Goal: Communication & Community: Answer question/provide support

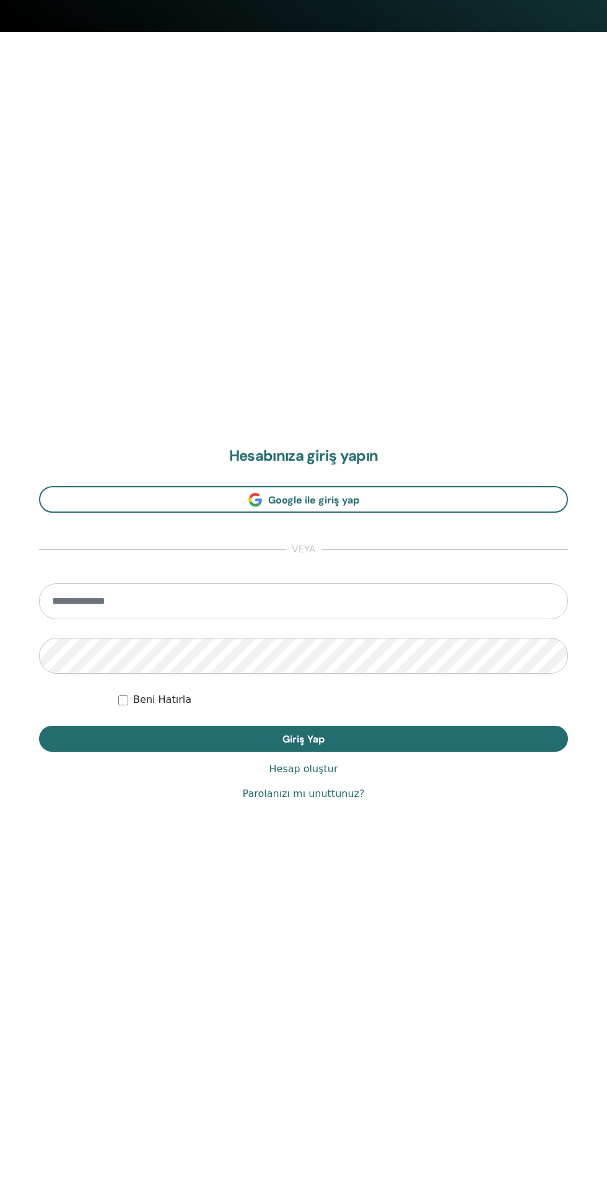
scroll to position [1184, 0]
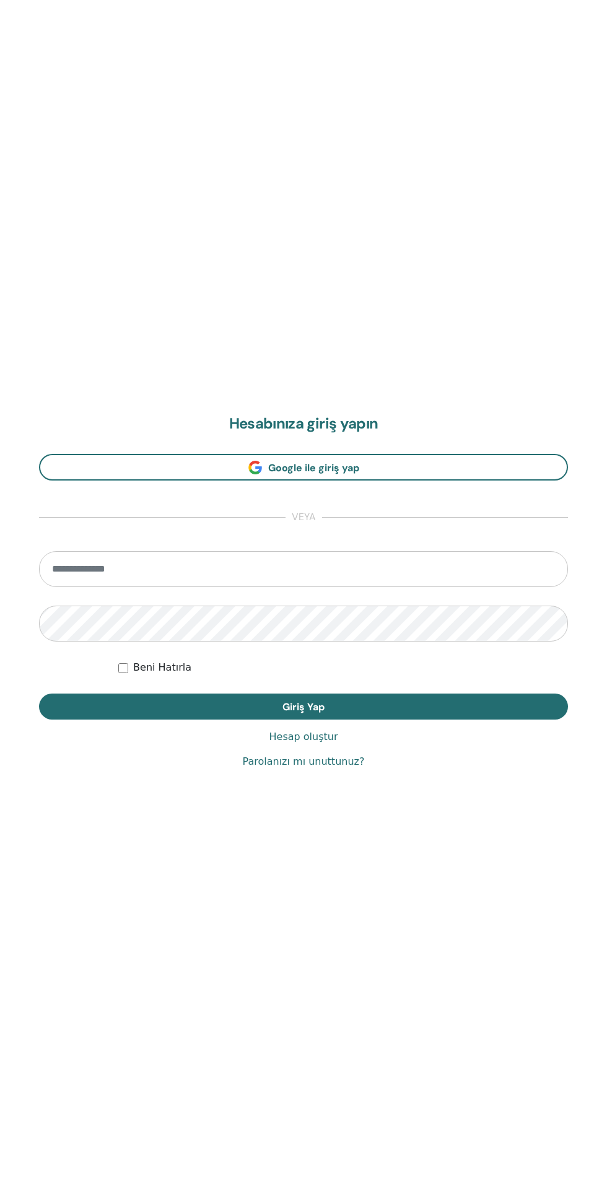
click at [363, 433] on h2 "Hesabınıza giriş yapın" at bounding box center [303, 424] width 529 height 18
click at [362, 457] on link "Google ile giriş yap" at bounding box center [303, 467] width 529 height 27
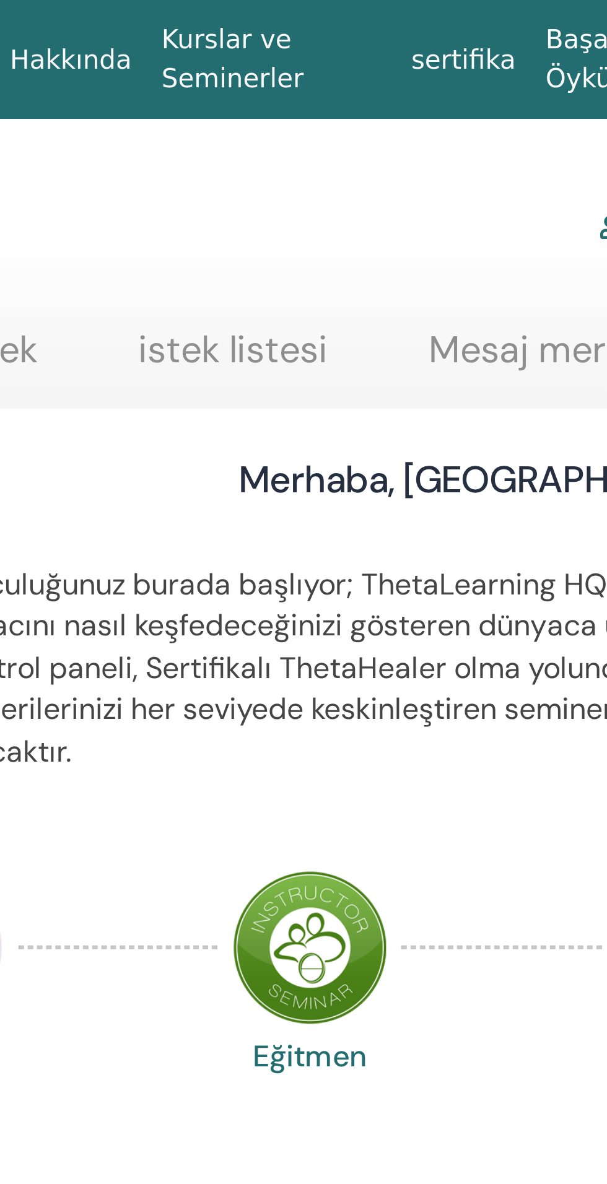
click at [432, 115] on link "Mesaj merkezi" at bounding box center [447, 121] width 80 height 24
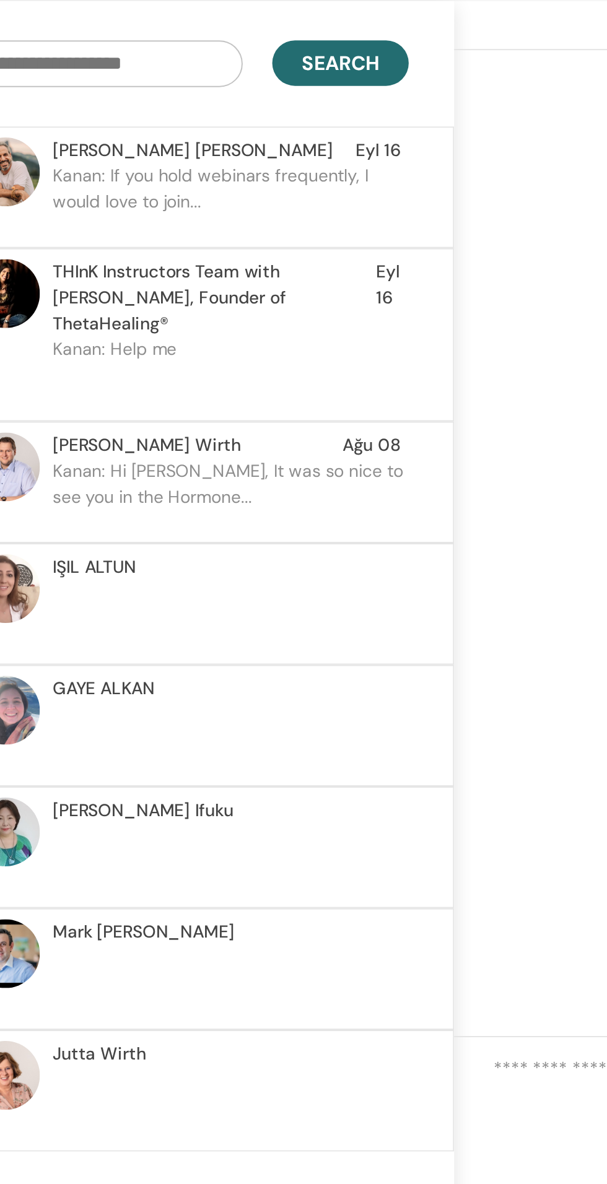
click at [254, 237] on p "Kanan: If you hold webinars frequently, I would love to join..." at bounding box center [203, 236] width 180 height 37
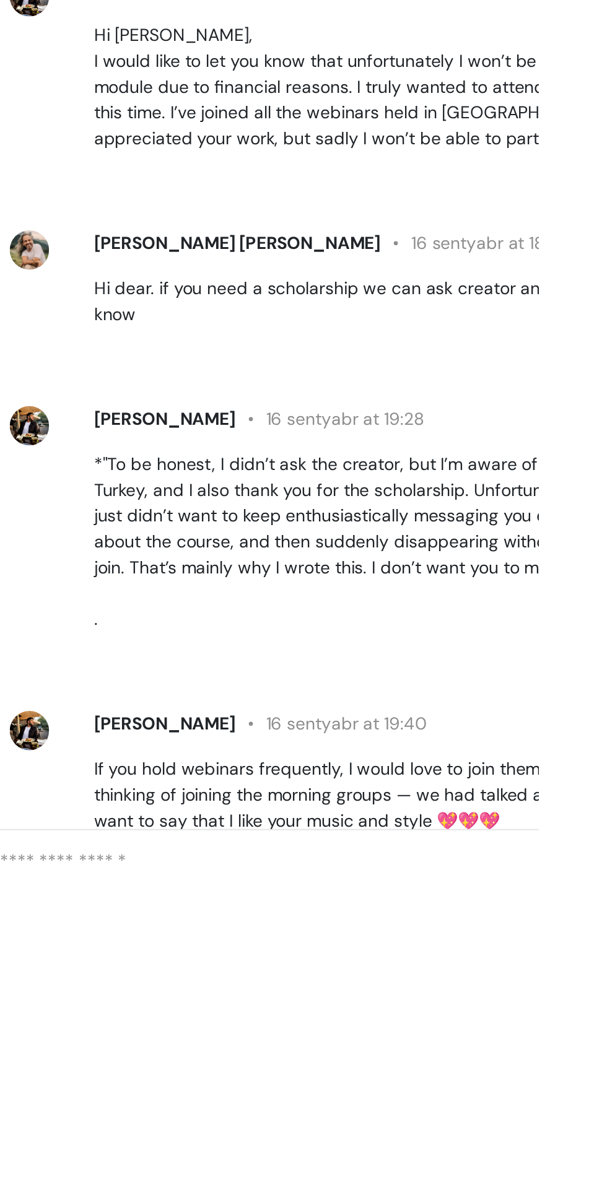
scroll to position [639, 0]
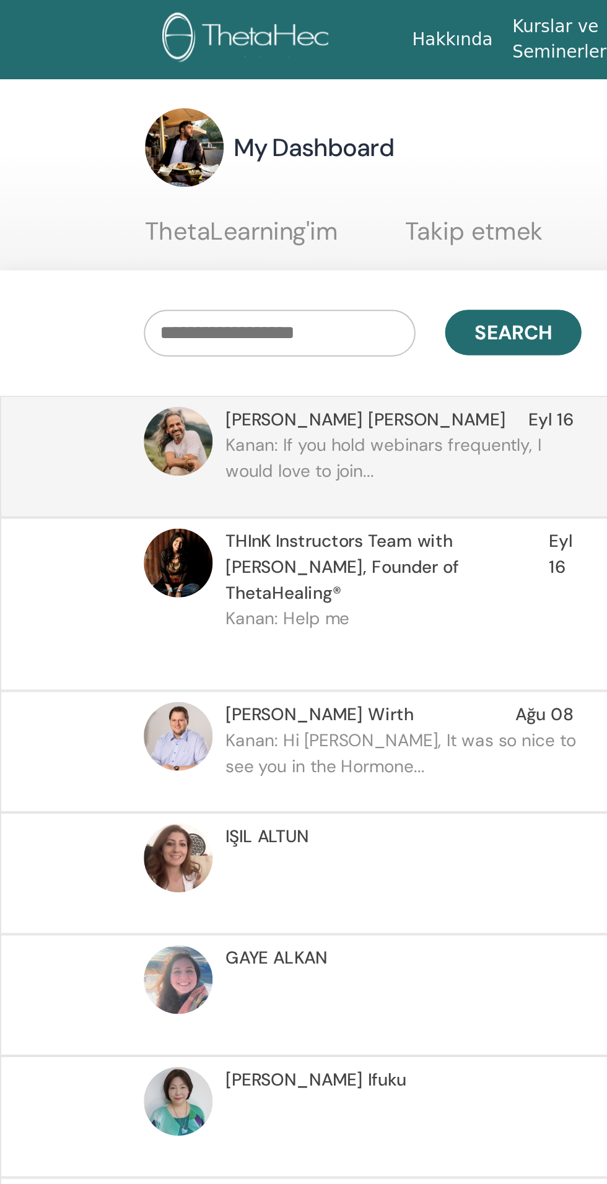
click at [188, 286] on span "THInK Instructors Team with [PERSON_NAME], Founder of ThetaHealing®" at bounding box center [194, 285] width 163 height 39
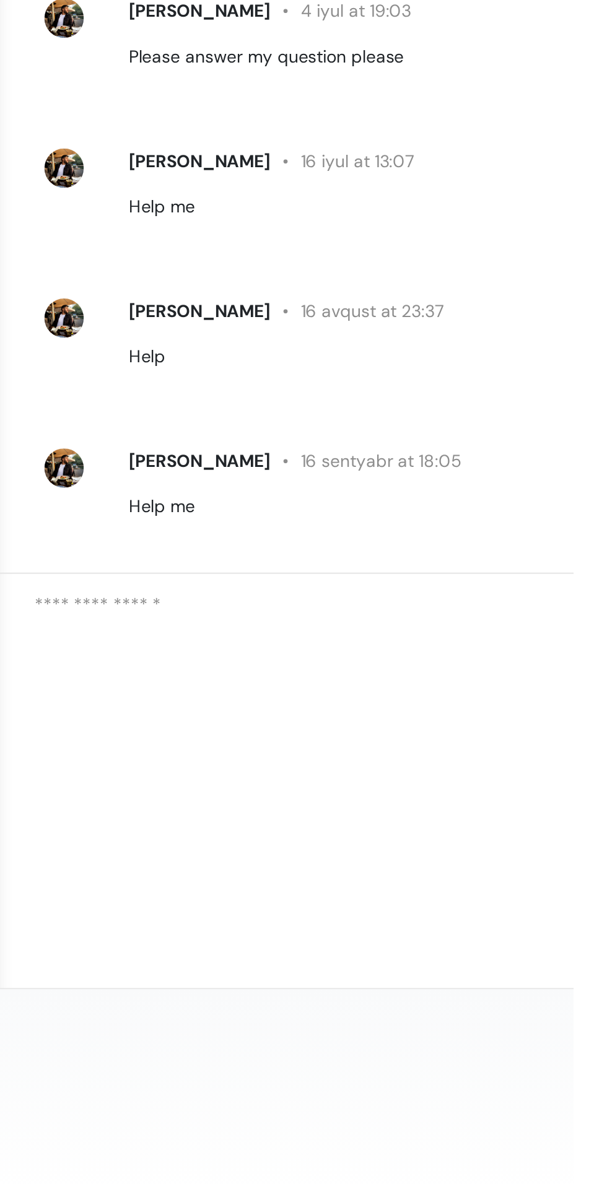
click at [486, 821] on textarea at bounding box center [540, 773] width 408 height 101
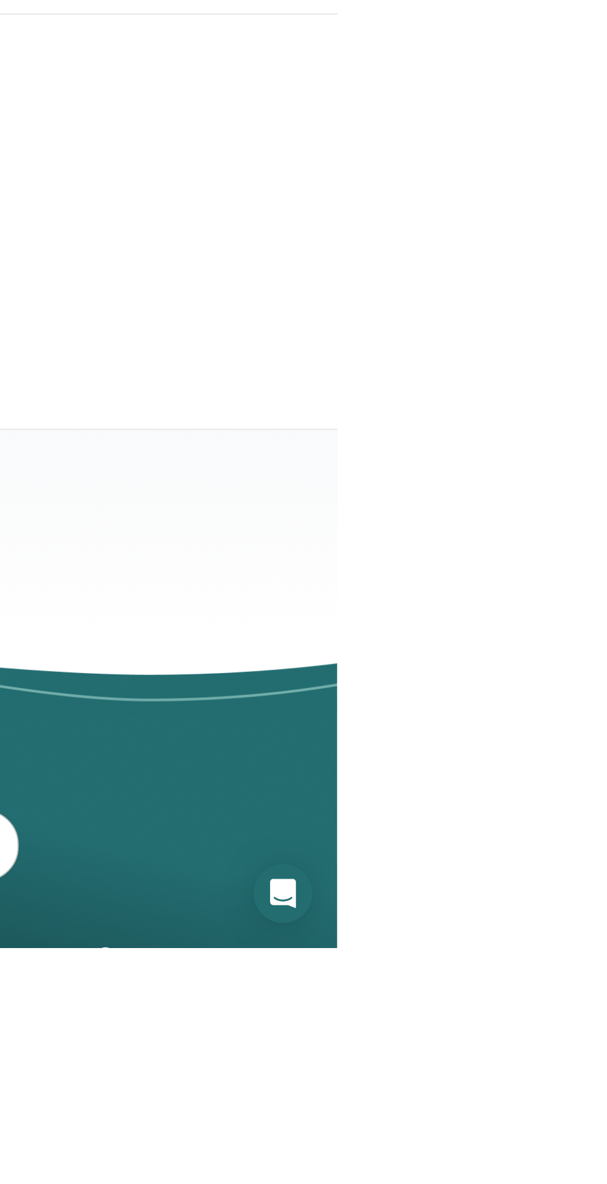
type textarea "**********"
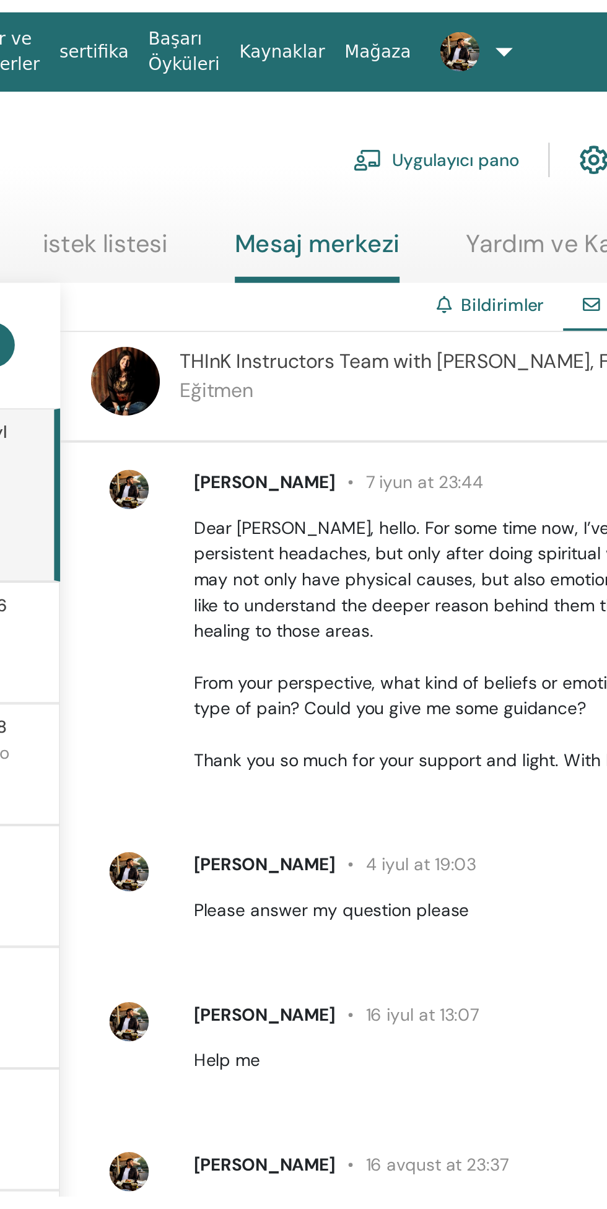
scroll to position [2, 0]
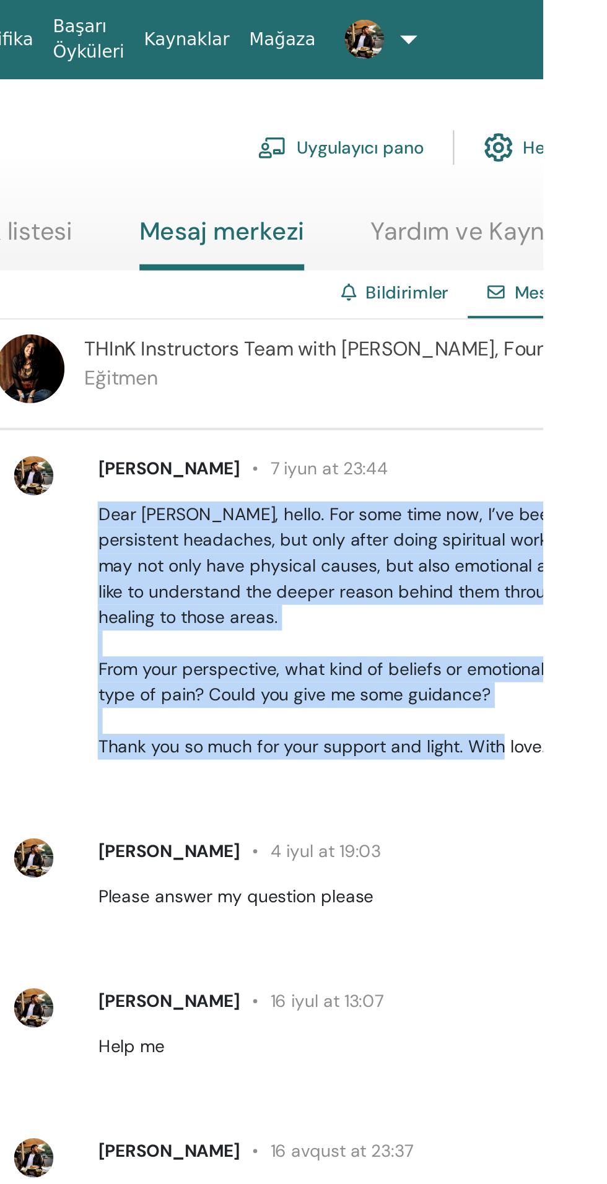
copy p "Dear [PERSON_NAME], hello. For some time now, I’ve been experiencing intense an…"
